Goal: Complete application form

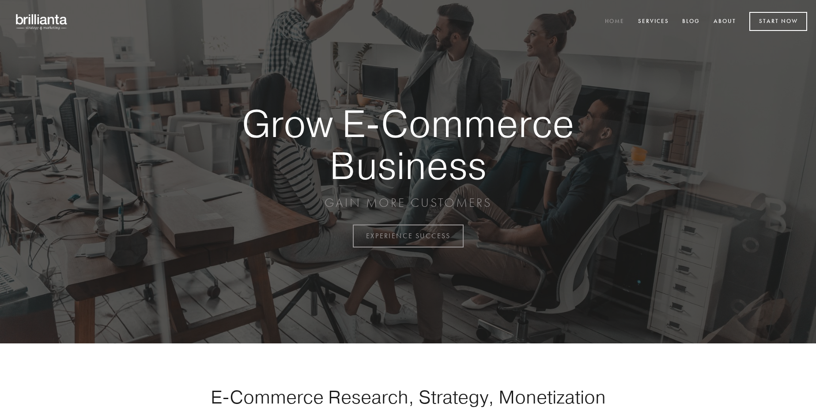
scroll to position [2315, 0]
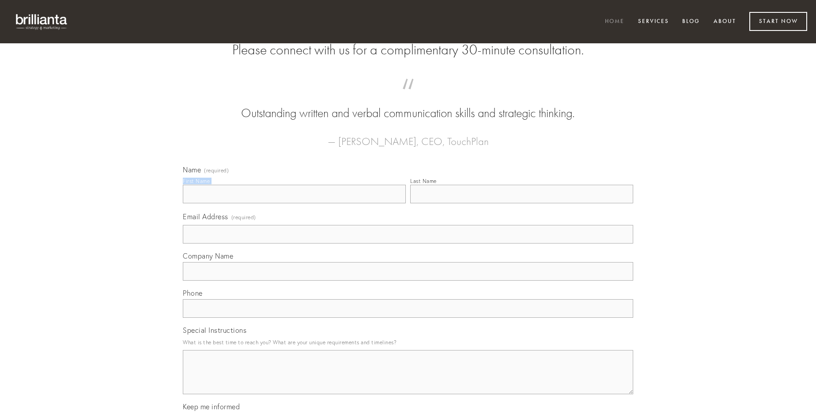
type input "[PERSON_NAME]"
click at [521, 203] on input "Last Name" at bounding box center [521, 194] width 223 height 19
type input "[PERSON_NAME]"
click at [408, 243] on input "Email Address (required)" at bounding box center [408, 234] width 450 height 19
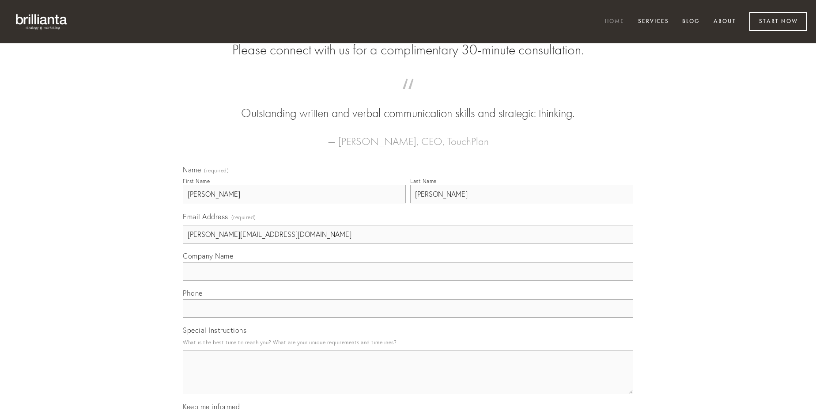
type input "[PERSON_NAME][EMAIL_ADDRESS][DOMAIN_NAME]"
click at [408, 280] on input "Company Name" at bounding box center [408, 271] width 450 height 19
type input "aegre"
click at [408, 317] on input "text" at bounding box center [408, 308] width 450 height 19
click at [408, 380] on textarea "Special Instructions" at bounding box center [408, 372] width 450 height 44
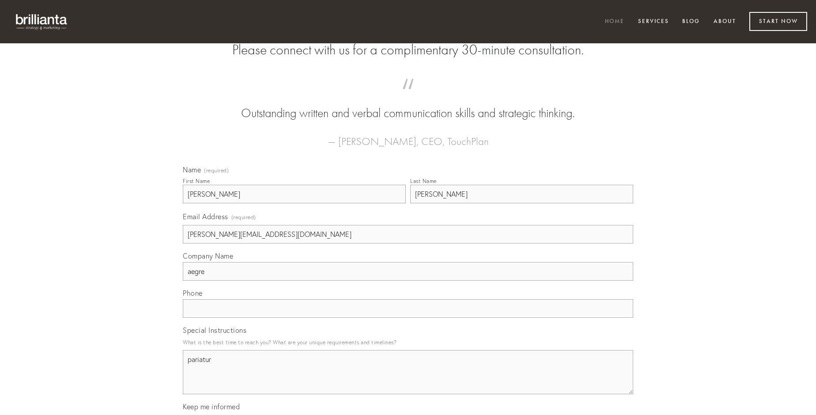
type textarea "pariatur"
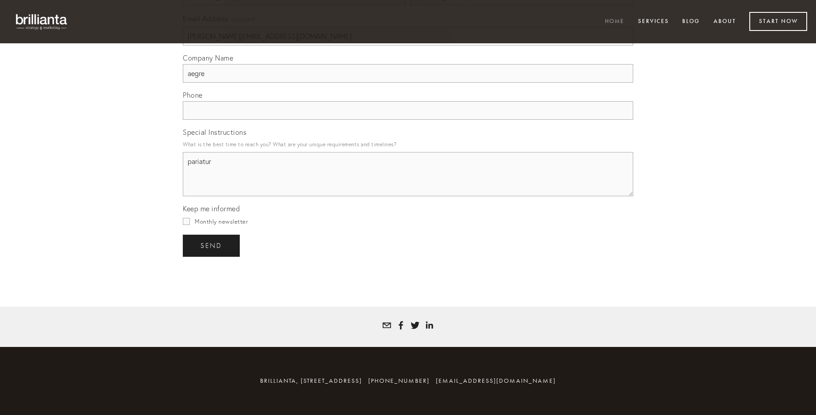
click at [212, 245] on span "send" at bounding box center [211, 246] width 22 height 8
